Goal: Information Seeking & Learning: Compare options

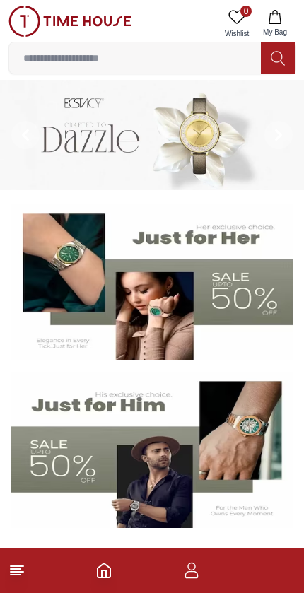
click at [188, 569] on icon "button" at bounding box center [191, 570] width 17 height 17
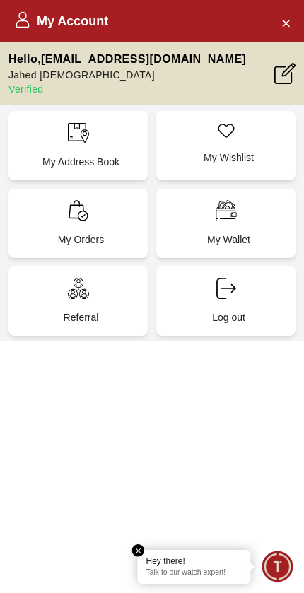
click at [68, 221] on icon at bounding box center [78, 210] width 21 height 21
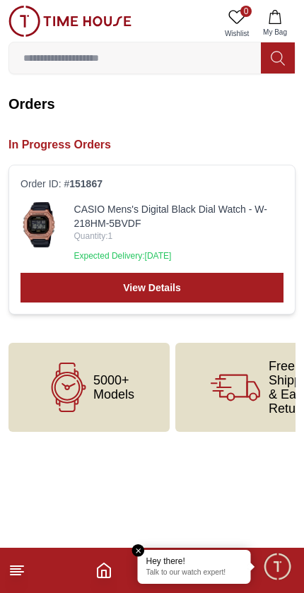
click at [236, 275] on link "View Details" at bounding box center [152, 288] width 263 height 30
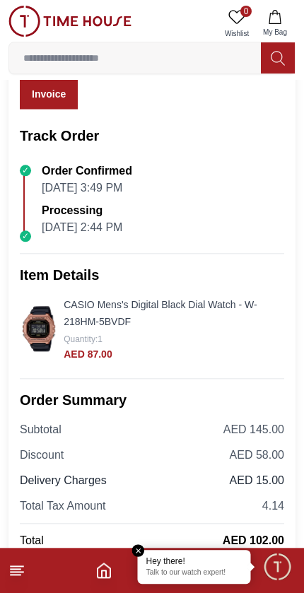
scroll to position [100, 0]
click at [168, 310] on link "CASIO Mens's Digital Black Dial Watch - W-218HM-5BVDF" at bounding box center [160, 313] width 193 height 28
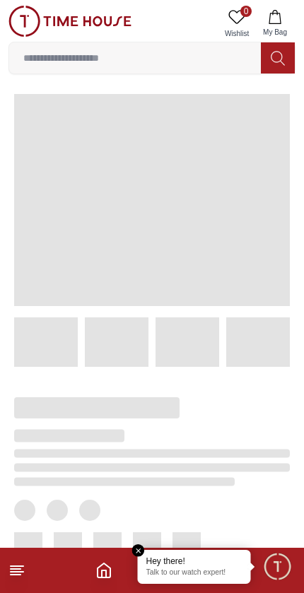
click at [150, 326] on div at bounding box center [152, 341] width 276 height 49
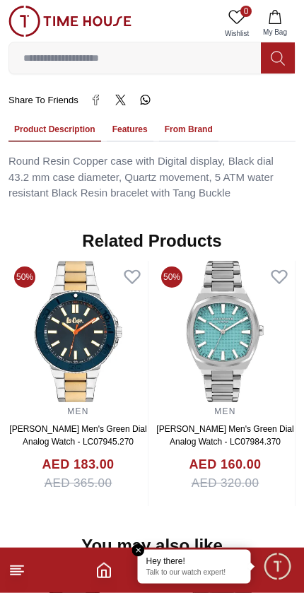
scroll to position [916, 0]
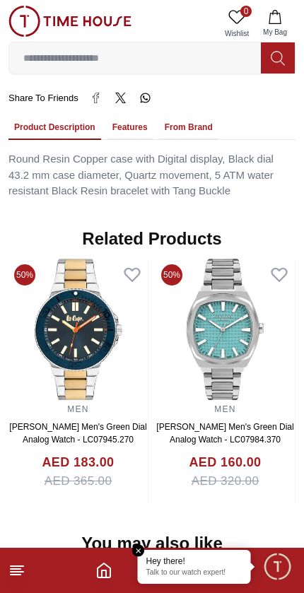
click at [156, 338] on img at bounding box center [225, 329] width 139 height 141
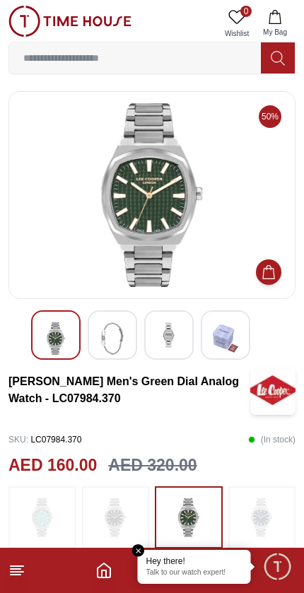
click at [107, 339] on img at bounding box center [112, 338] width 25 height 33
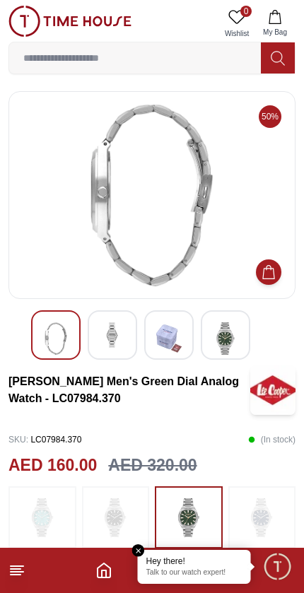
click at [170, 341] on img at bounding box center [168, 338] width 25 height 33
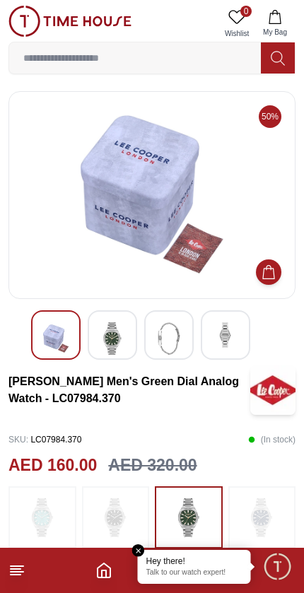
click at [226, 333] on img at bounding box center [225, 334] width 25 height 25
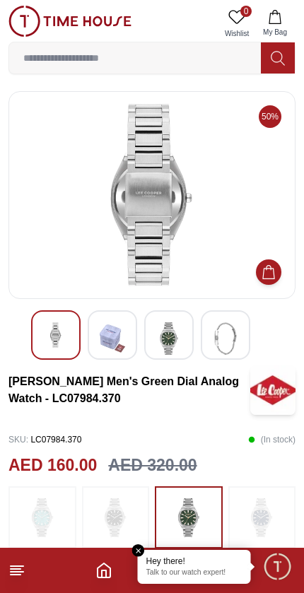
click at [141, 552] on em "Close tooltip" at bounding box center [138, 550] width 13 height 13
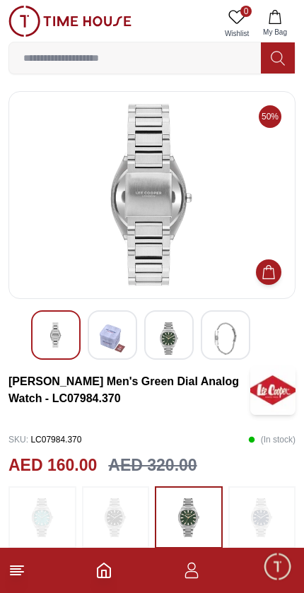
click at [12, 566] on line at bounding box center [17, 566] width 13 height 0
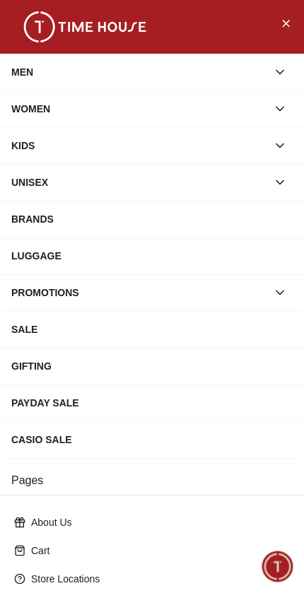
click at [18, 74] on div "MEN" at bounding box center [139, 71] width 256 height 25
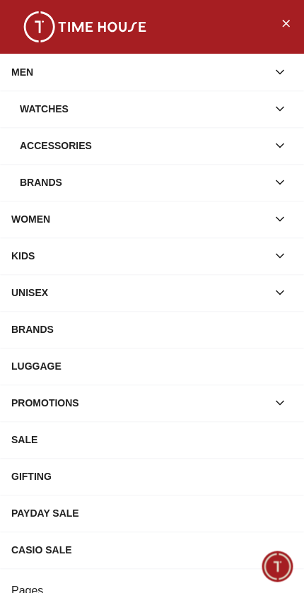
click at [11, 107] on div "Watches" at bounding box center [151, 108] width 281 height 25
click at [23, 110] on div "Watches" at bounding box center [143, 108] width 247 height 25
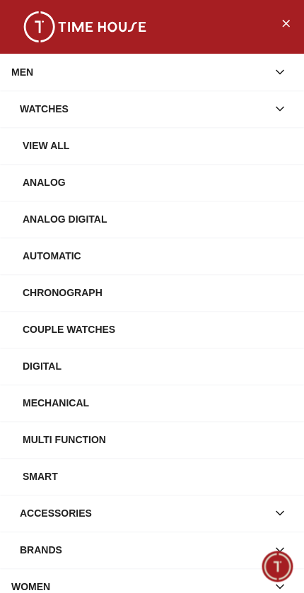
click at [236, 145] on div "View All" at bounding box center [158, 145] width 270 height 25
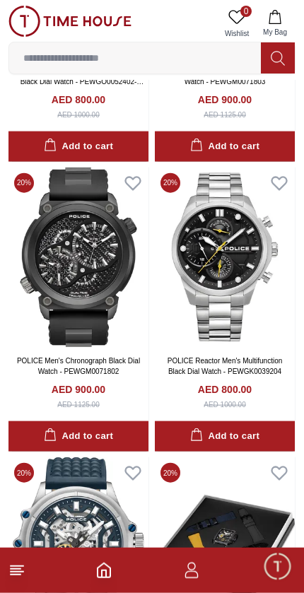
scroll to position [2205, 0]
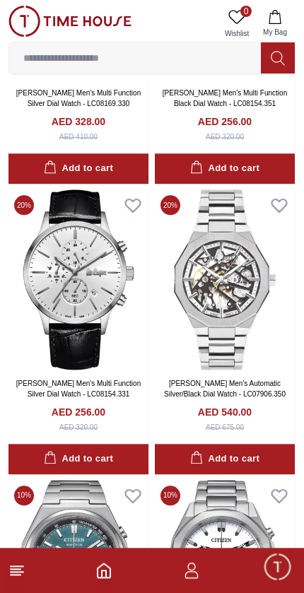
scroll to position [5157, 0]
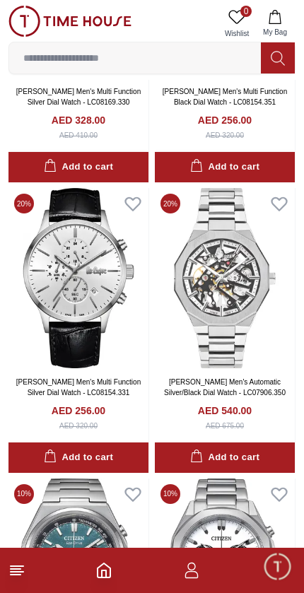
click at [229, 289] on img at bounding box center [225, 278] width 140 height 180
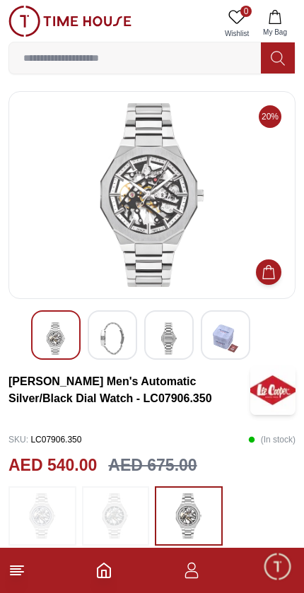
click at [108, 332] on img at bounding box center [112, 338] width 25 height 33
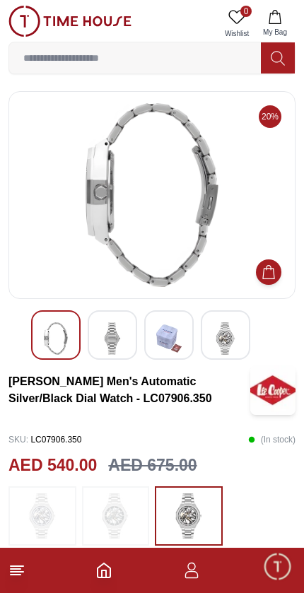
click at [172, 349] on img at bounding box center [168, 338] width 25 height 33
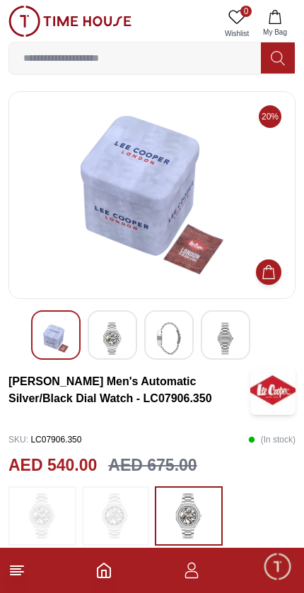
click at [228, 342] on img at bounding box center [225, 338] width 25 height 33
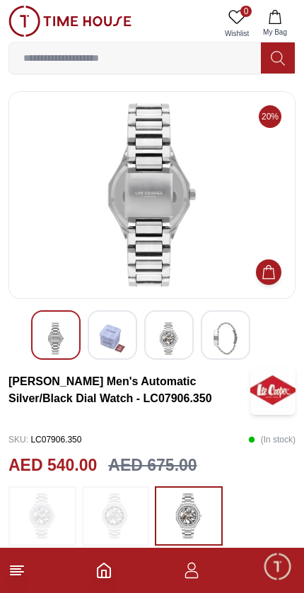
click at [100, 575] on icon "Home" at bounding box center [103, 570] width 17 height 17
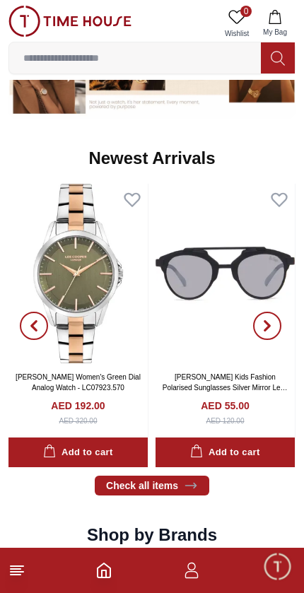
scroll to position [909, 0]
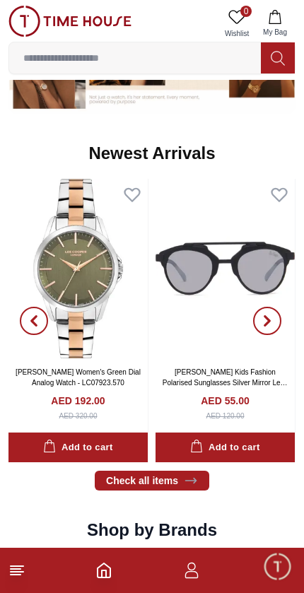
click at [86, 334] on img at bounding box center [77, 268] width 139 height 179
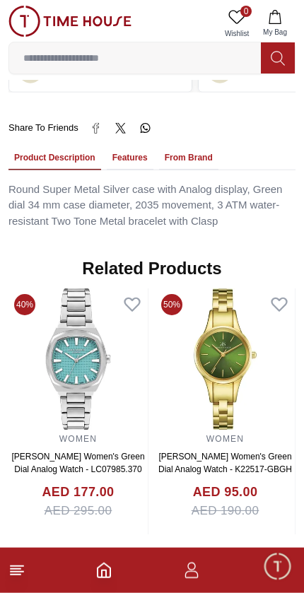
scroll to position [1049, 0]
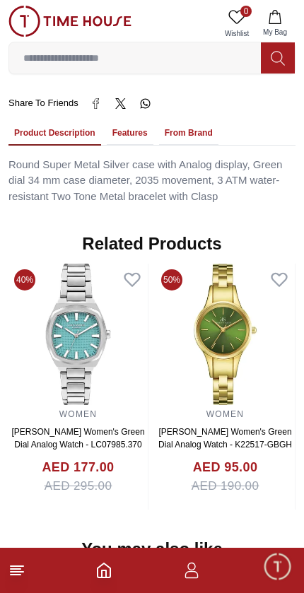
click at [232, 337] on img at bounding box center [225, 334] width 139 height 141
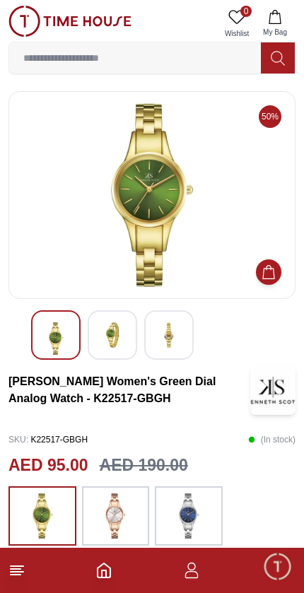
click at [110, 339] on img at bounding box center [112, 334] width 25 height 25
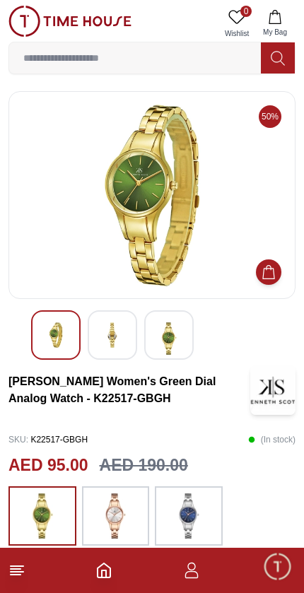
click at [170, 331] on img at bounding box center [168, 338] width 25 height 33
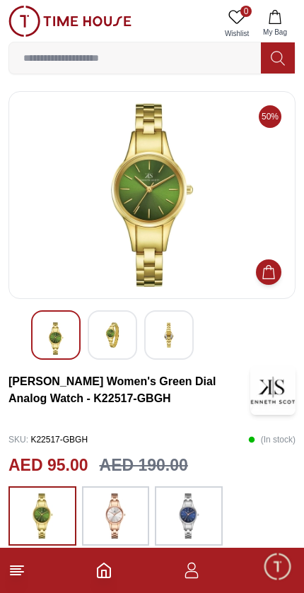
click at [123, 334] on img at bounding box center [112, 334] width 25 height 25
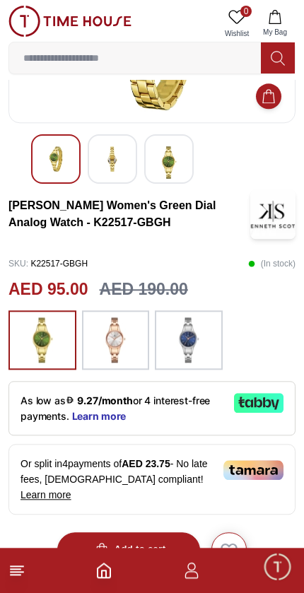
scroll to position [187, 0]
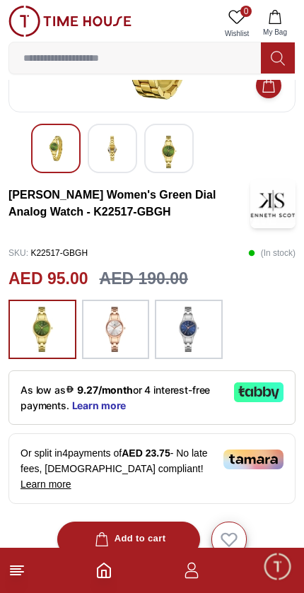
click at [110, 339] on img at bounding box center [115, 329] width 35 height 45
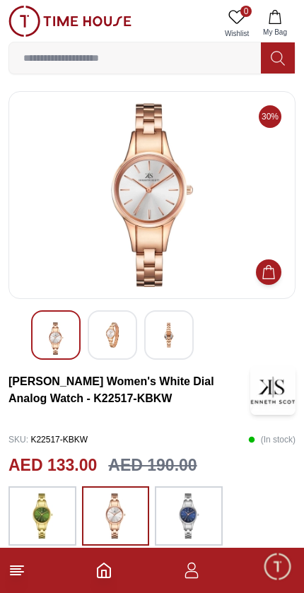
click at [115, 342] on img at bounding box center [112, 334] width 25 height 25
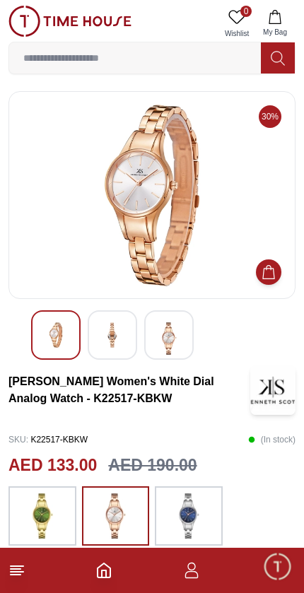
click at [175, 342] on img at bounding box center [168, 338] width 25 height 33
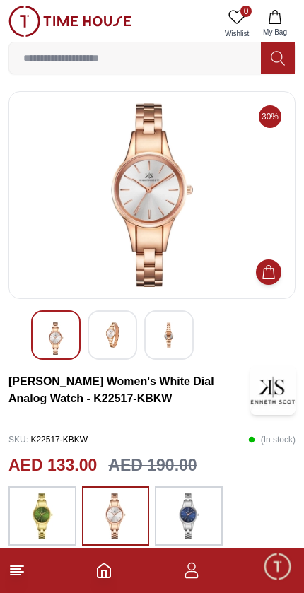
click at [113, 339] on img at bounding box center [112, 334] width 25 height 25
